Goal: Information Seeking & Learning: Compare options

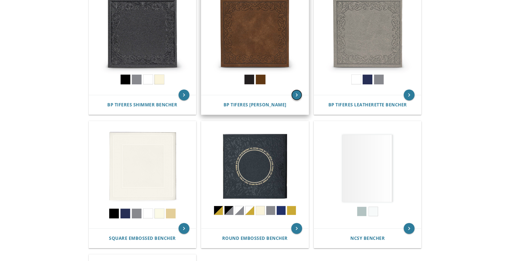
click at [296, 93] on icon "keyboard_arrow_right" at bounding box center [296, 94] width 11 height 11
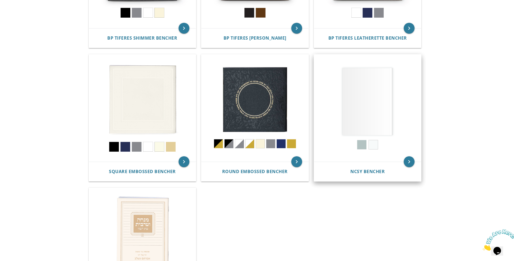
scroll to position [217, 0]
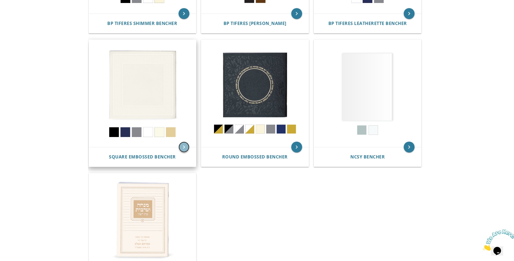
click at [183, 146] on icon "keyboard_arrow_right" at bounding box center [184, 146] width 11 height 11
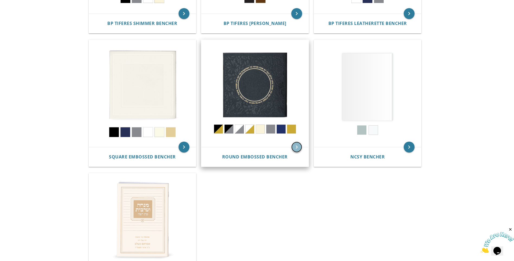
click at [296, 146] on icon "keyboard_arrow_right" at bounding box center [296, 146] width 11 height 11
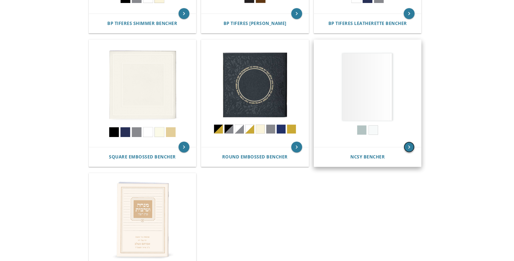
click at [411, 147] on icon "keyboard_arrow_right" at bounding box center [409, 146] width 11 height 11
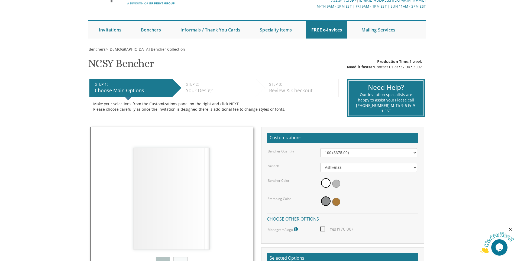
scroll to position [27, 0]
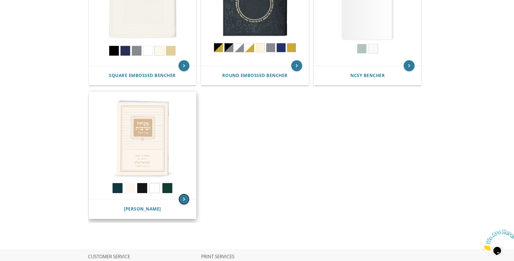
click at [181, 199] on icon "keyboard_arrow_right" at bounding box center [184, 199] width 11 height 11
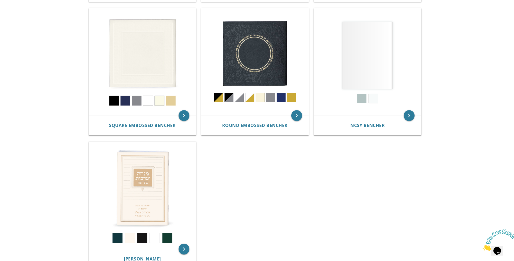
scroll to position [271, 0]
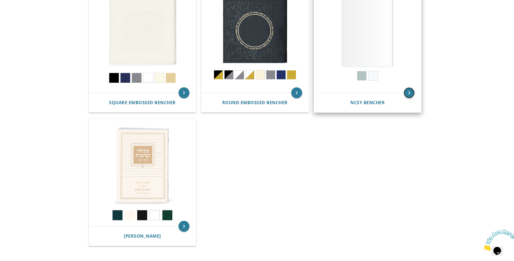
click at [413, 92] on icon "keyboard_arrow_right" at bounding box center [409, 92] width 11 height 11
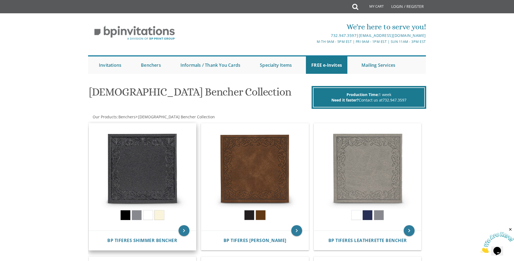
click at [153, 170] on img at bounding box center [142, 176] width 107 height 107
click at [159, 147] on img at bounding box center [142, 176] width 107 height 107
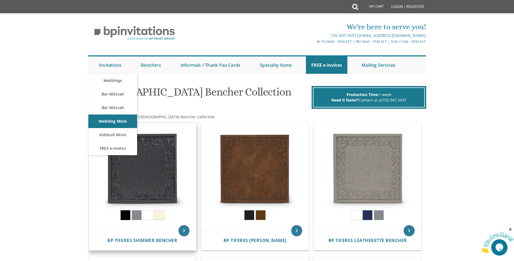
click at [128, 187] on img at bounding box center [142, 176] width 107 height 107
